Goal: Information Seeking & Learning: Learn about a topic

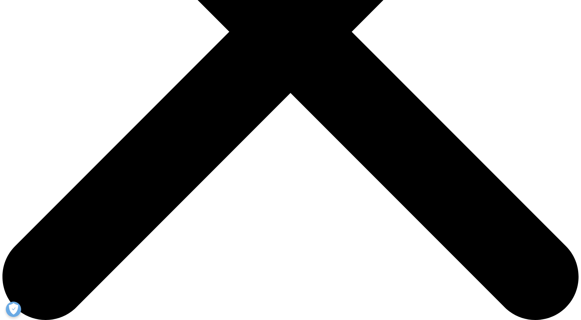
scroll to position [275, 0]
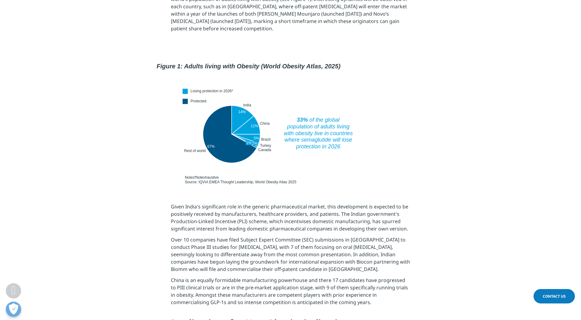
scroll to position [383, 0]
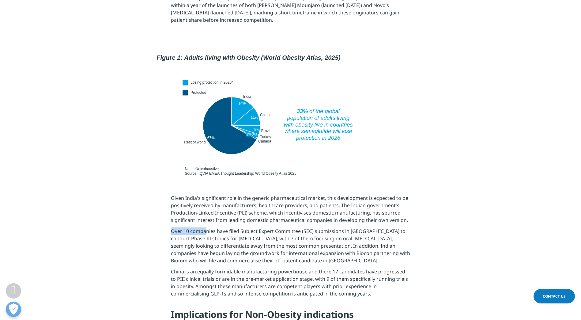
drag, startPoint x: 172, startPoint y: 216, endPoint x: 205, endPoint y: 215, distance: 33.1
click at [205, 227] on p "Over 10 companies have filed Subject Expert Committee (SEC) submissions in [GEO…" at bounding box center [290, 247] width 239 height 40
drag, startPoint x: 205, startPoint y: 215, endPoint x: 175, endPoint y: 188, distance: 40.7
click at [175, 194] on p "Given India's significant role in the generic pharmaceutical market, this devel…" at bounding box center [290, 210] width 239 height 33
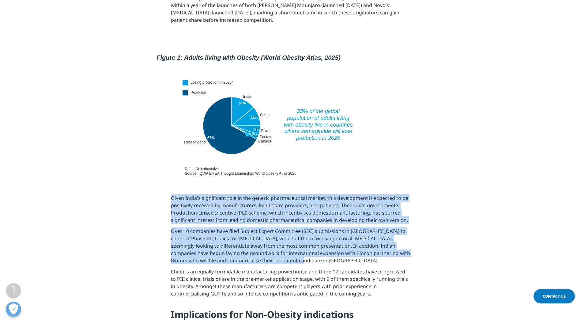
drag, startPoint x: 171, startPoint y: 185, endPoint x: 285, endPoint y: 247, distance: 130.0
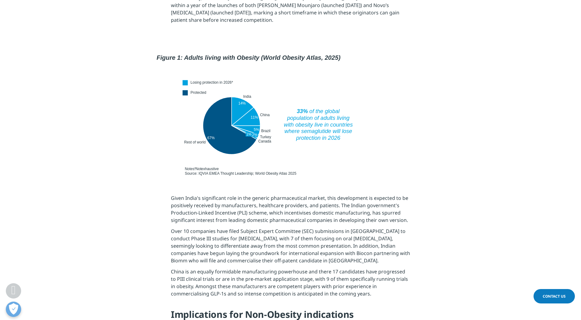
click at [339, 281] on p "China is an equally formidable manufacturing powerhouse and there 17 candidates…" at bounding box center [290, 283] width 239 height 33
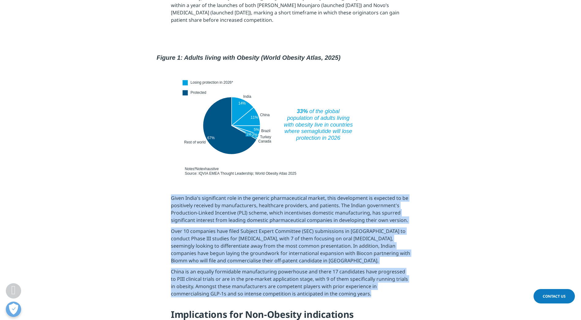
drag, startPoint x: 336, startPoint y: 278, endPoint x: 163, endPoint y: 184, distance: 197.8
copy div "Given India's significant role in the generic pharmaceutical market, this devel…"
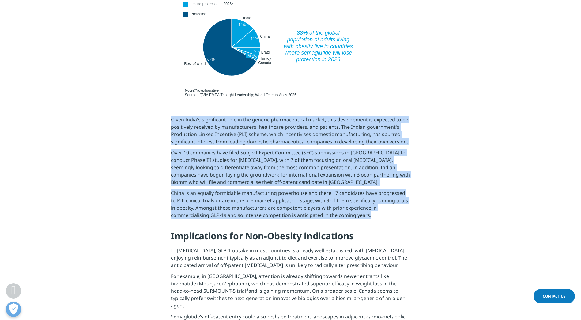
scroll to position [474, 0]
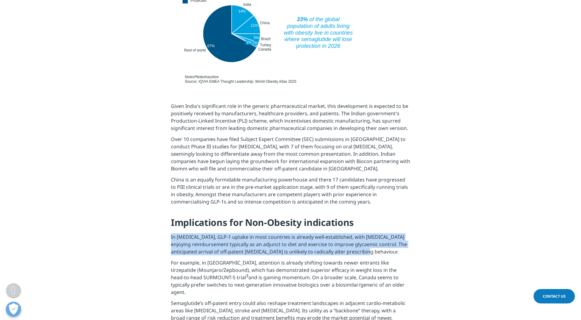
drag, startPoint x: 390, startPoint y: 238, endPoint x: 170, endPoint y: 224, distance: 220.2
copy p "In [MEDICAL_DATA], GLP-1 uptake in most countries is already well-established, …"
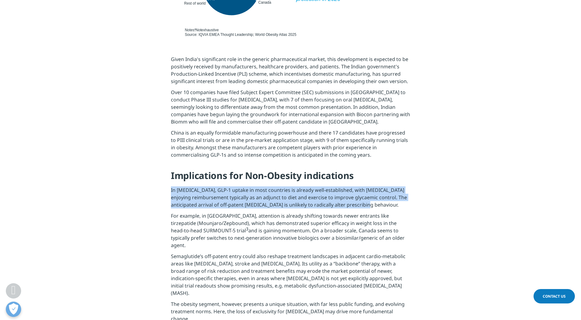
scroll to position [536, 0]
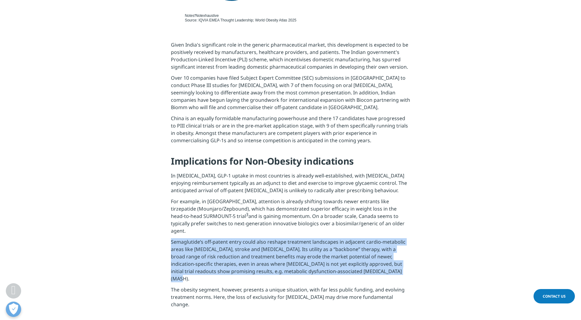
drag, startPoint x: 361, startPoint y: 248, endPoint x: 169, endPoint y: 223, distance: 194.2
click at [169, 223] on section "Given India's significant role in the generic pharmaceutical market, this devel…" at bounding box center [290, 319] width 581 height 587
copy p "Semaglutide’s off-patent entry could also reshape treatment landscapes in adjac…"
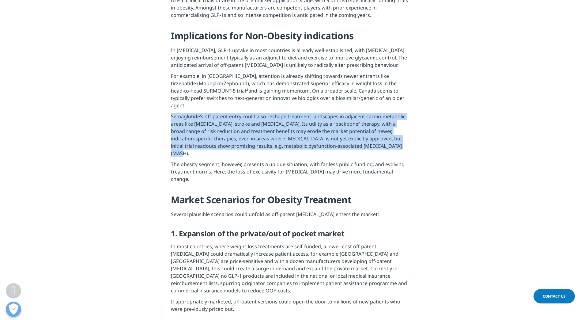
scroll to position [658, 0]
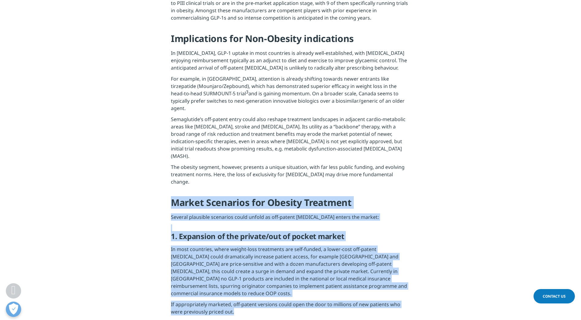
drag, startPoint x: 223, startPoint y: 268, endPoint x: 170, endPoint y: 170, distance: 112.0
click at [170, 170] on section "Given India's significant role in the generic pharmaceutical market, this devel…" at bounding box center [290, 196] width 581 height 587
copy div "Market Scenarios for Obesity Treatment Several plausible scenarios could unfold…"
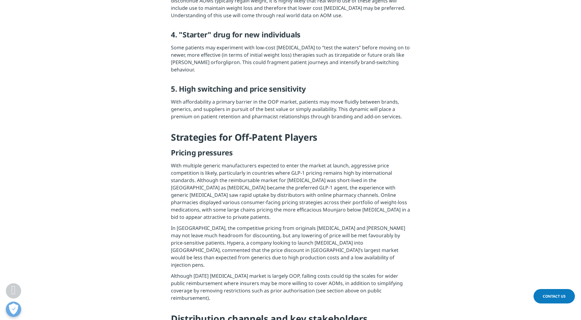
scroll to position [1301, 0]
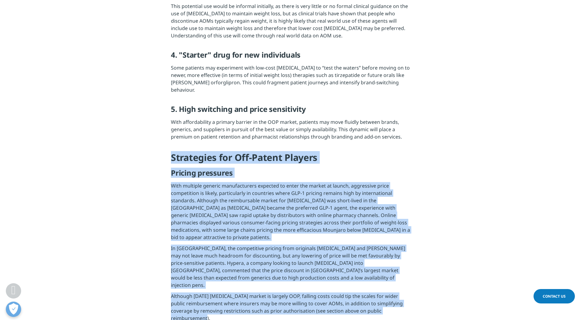
drag, startPoint x: 398, startPoint y: 244, endPoint x: 172, endPoint y: 115, distance: 260.7
copy div "Strategies for Off-Patent Players Pricing pressures With multiple generic manuf…"
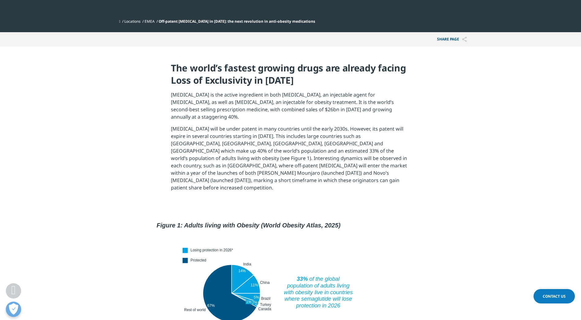
scroll to position [199, 0]
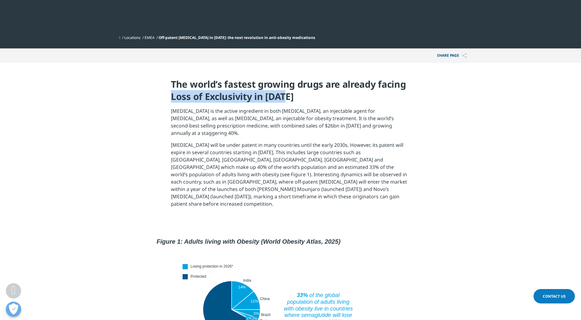
drag, startPoint x: 284, startPoint y: 96, endPoint x: 169, endPoint y: 92, distance: 114.9
click at [169, 92] on section "The world’s fastest growing drugs are already facing Loss of Exclusivity in [DA…" at bounding box center [290, 145] width 581 height 164
copy h4 "Loss of Exclusivity in [DATE]"
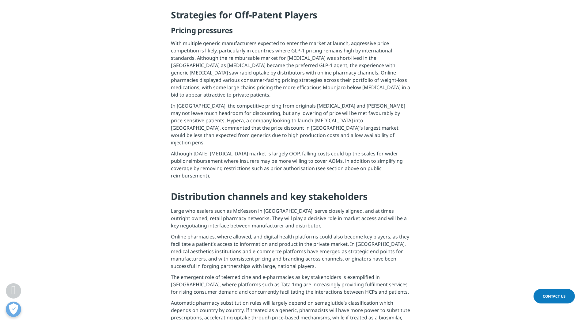
scroll to position [1454, 0]
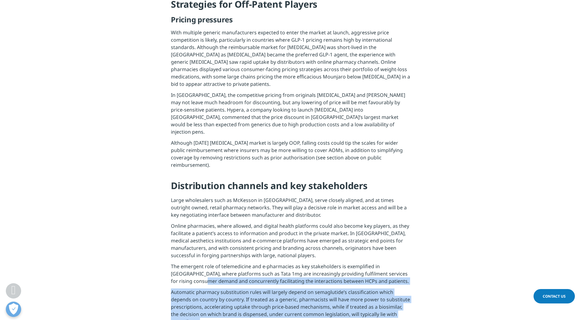
drag, startPoint x: 217, startPoint y: 289, endPoint x: 174, endPoint y: 204, distance: 95.3
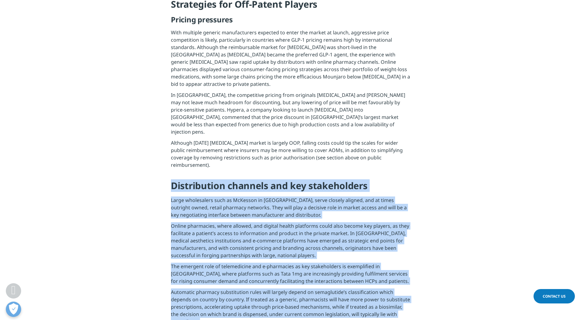
drag, startPoint x: 227, startPoint y: 288, endPoint x: 169, endPoint y: 118, distance: 179.1
copy div "Loremipsumdo sitametc adi eli seddoeiusmod Tempo incididuntu labo et DoLorema a…"
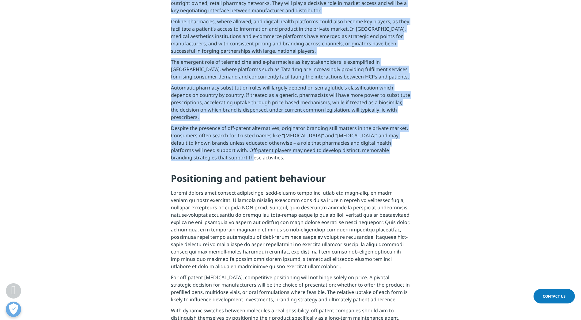
scroll to position [1668, 0]
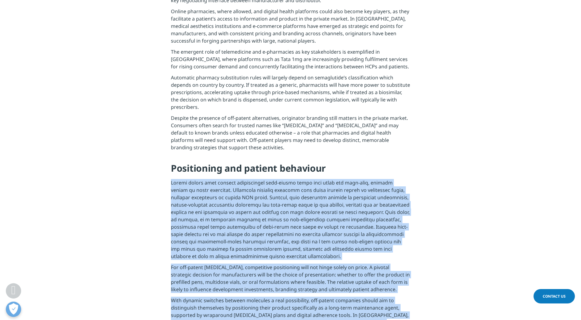
drag, startPoint x: 323, startPoint y: 96, endPoint x: 326, endPoint y: 258, distance: 161.3
click at [323, 258] on div "This potential use would be informal initially, as there is very little or no f…" at bounding box center [290, 226] width 239 height 1183
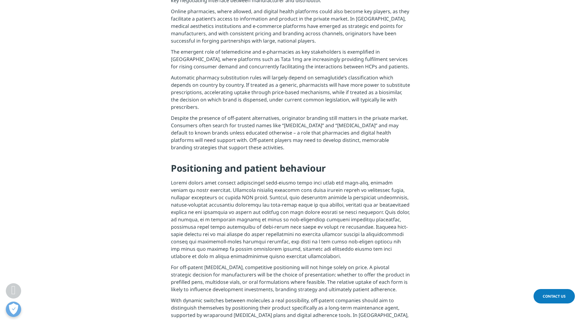
drag, startPoint x: 326, startPoint y: 258, endPoint x: 332, endPoint y: 265, distance: 9.8
click at [333, 296] on p "With dynamic switches between molecules a real possibility, off-patent companie…" at bounding box center [290, 320] width 239 height 48
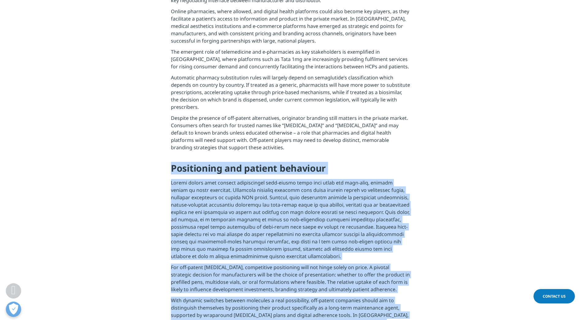
drag, startPoint x: 309, startPoint y: 263, endPoint x: 165, endPoint y: 91, distance: 223.8
click at [165, 91] on section "This potential use would be informal initially, as there is very little or no f…" at bounding box center [290, 227] width 581 height 1214
copy div "Positioning and patient behaviour People living with obesity increasingly self-…"
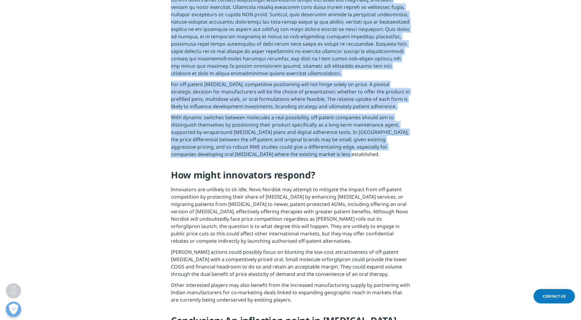
scroll to position [1852, 0]
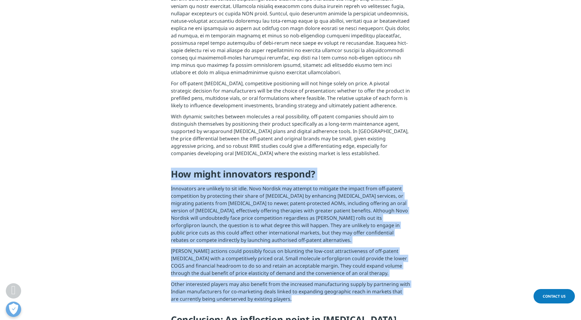
drag, startPoint x: 292, startPoint y: 224, endPoint x: 174, endPoint y: 104, distance: 168.8
click at [174, 104] on div "This potential use would be informal initially, as there is very little or no f…" at bounding box center [290, 43] width 239 height 1183
copy div "How might innovators respond? Innovators are unlikely to sit idle. Novo Nordisk…"
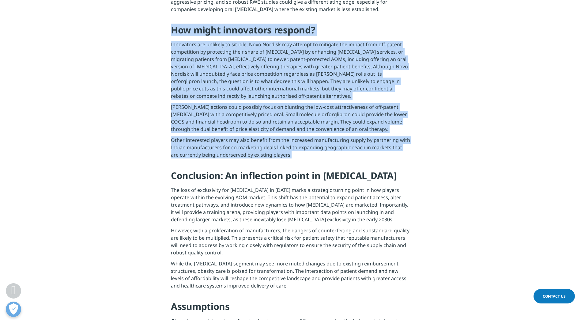
scroll to position [2005, 0]
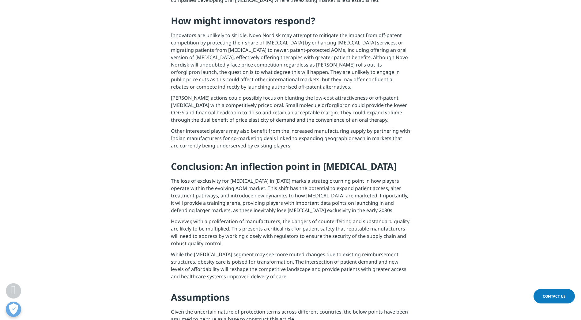
click at [383, 250] on p "While the [MEDICAL_DATA] segment may see more muted changes due to existing rei…" at bounding box center [290, 266] width 239 height 33
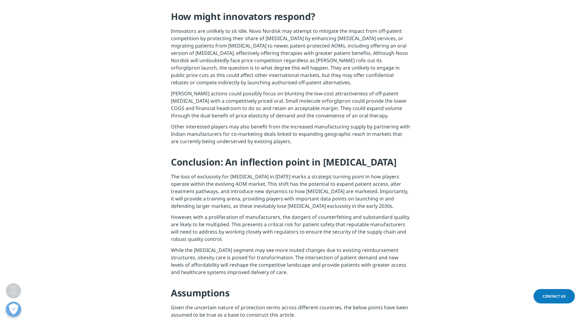
scroll to position [1913, 0]
